Goal: Transaction & Acquisition: Book appointment/travel/reservation

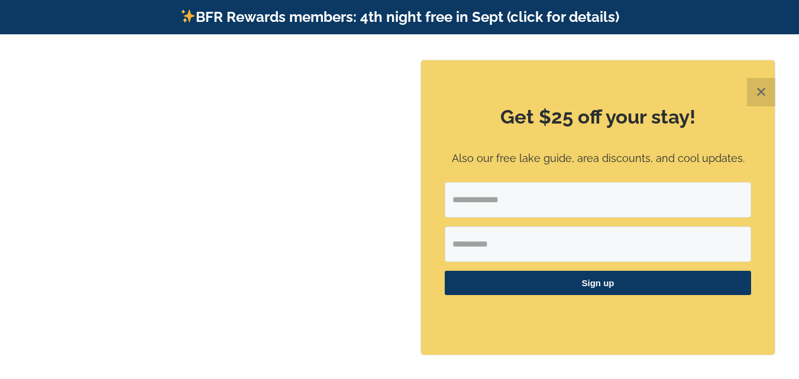
click at [764, 85] on button "✕" at bounding box center [761, 92] width 28 height 28
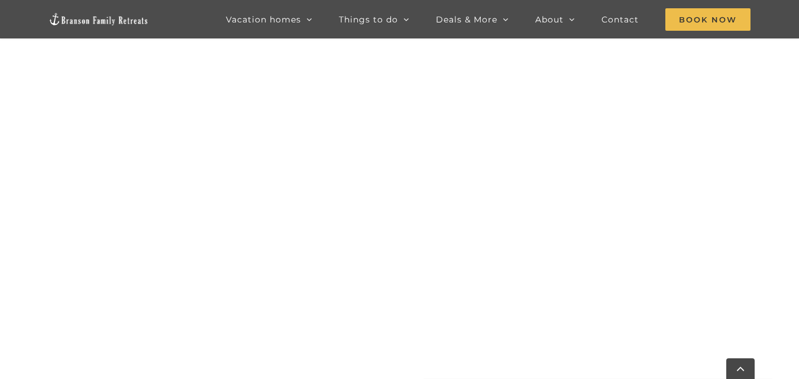
scroll to position [762, 0]
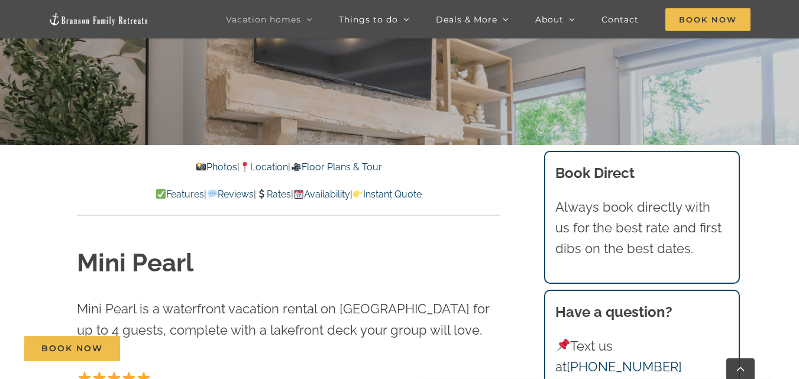
scroll to position [244, 0]
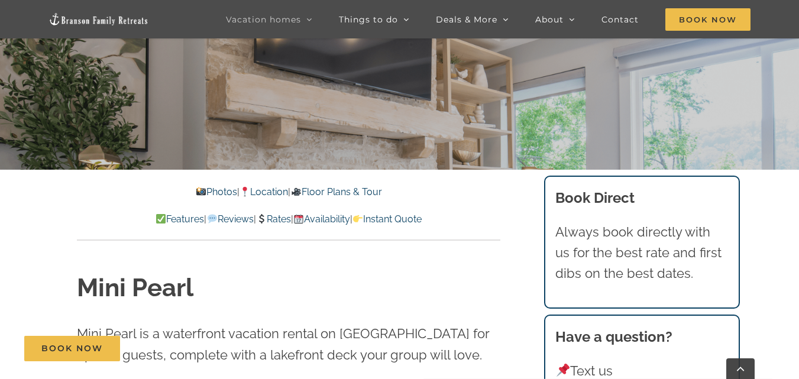
click at [270, 216] on link "Rates" at bounding box center [273, 219] width 35 height 11
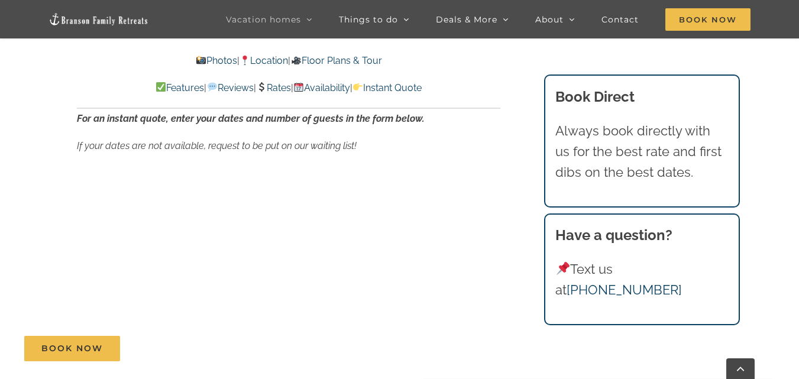
scroll to position [6917, 0]
